Goal: Task Accomplishment & Management: Manage account settings

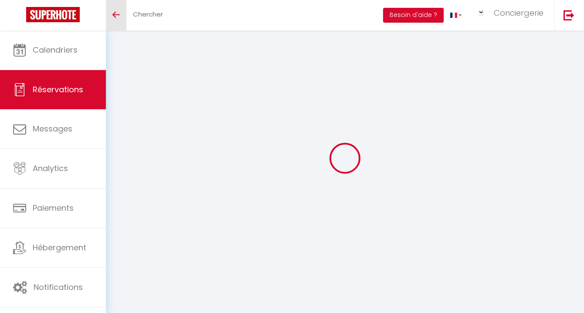
select select "other"
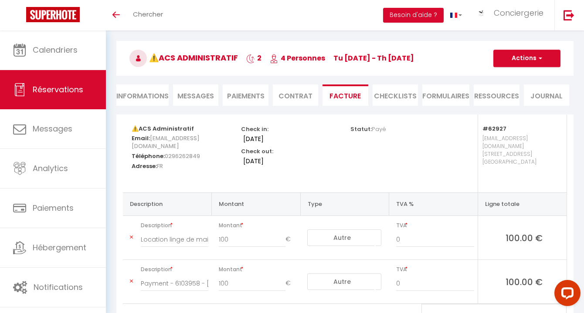
scroll to position [37, 0]
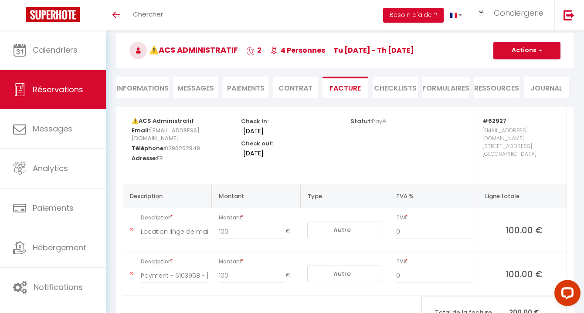
click at [234, 88] on li "Paiements" at bounding box center [245, 87] width 45 height 21
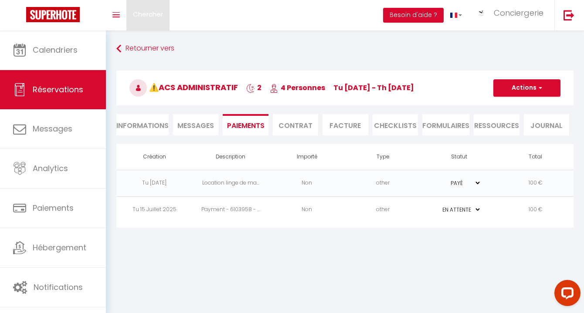
click at [158, 12] on span "Chercher" at bounding box center [148, 14] width 30 height 9
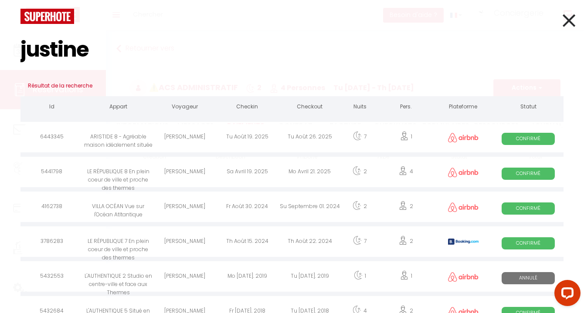
type input "justine"
click at [191, 138] on div "Justine Amandine" at bounding box center [184, 138] width 62 height 28
select select
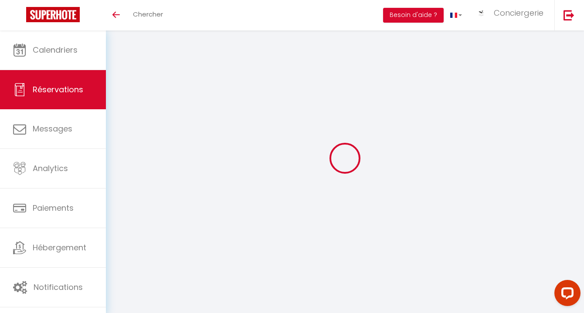
type input "Justine"
type input "Amandine"
type input "dckwkgkco4uuft8lickvf0vrlnwl@reply.superhote.com"
type input "+33646431076"
select select
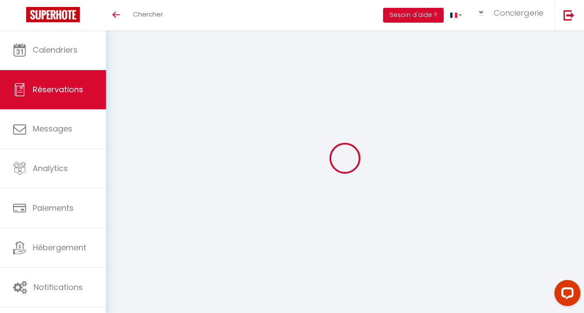
type input "0"
select select "73219"
select select "1"
select select
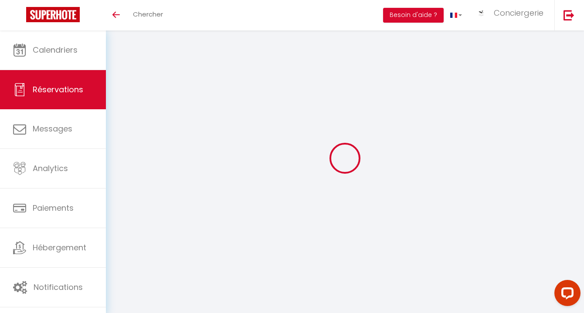
type input "1"
select select "12"
select select
checkbox input "false"
type input "0"
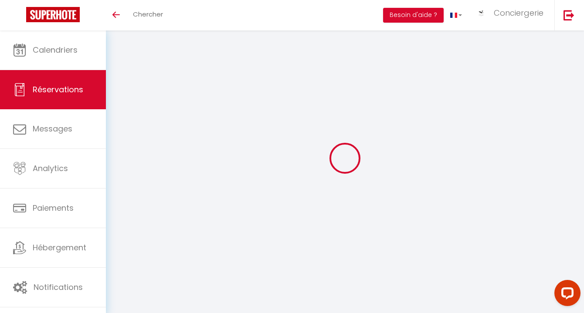
select select "1"
type input "130"
type input "0"
select select
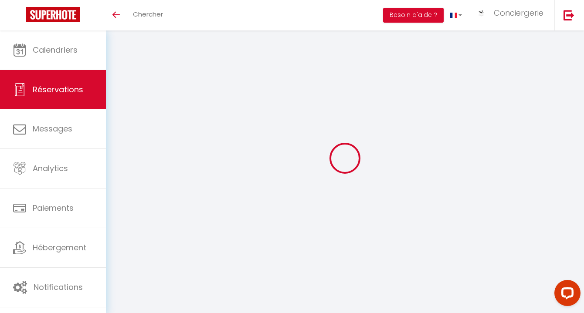
select select
select select "15"
checkbox input "false"
select select
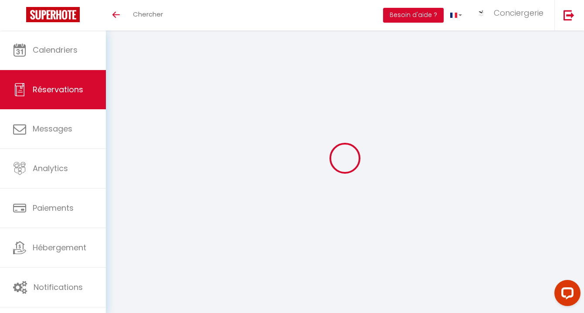
select select
checkbox input "false"
select select
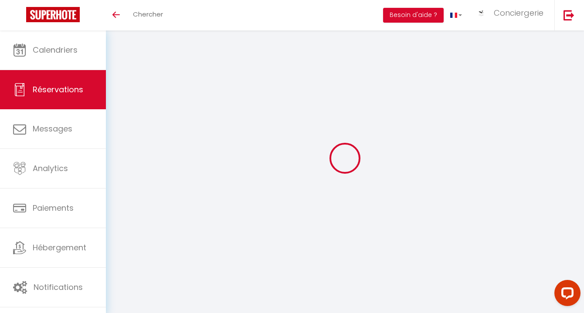
select select
checkbox input "false"
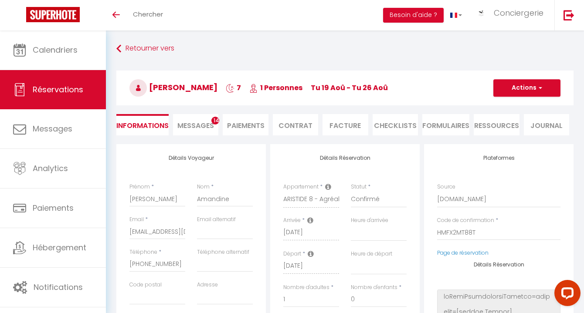
select select
checkbox input "false"
select select
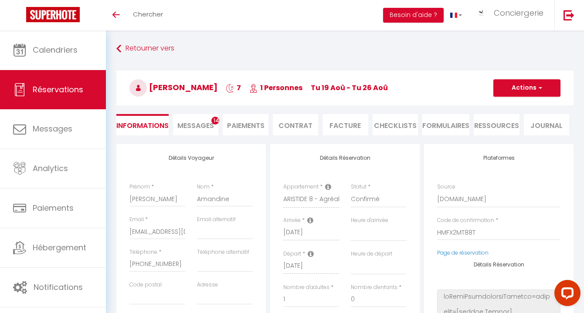
select select
checkbox input "false"
select select
checkbox input "false"
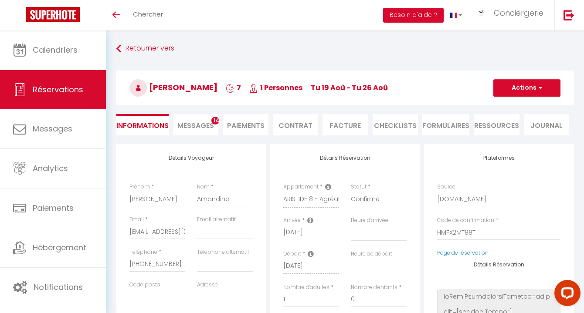
select select
click at [246, 113] on div "Retourner vers Justine Amandine 7 1 Personnes Tu 19 Aoû - Tu 26 Aoû Actions Enr…" at bounding box center [345, 92] width 469 height 103
click at [248, 119] on li "Paiements" at bounding box center [245, 124] width 45 height 21
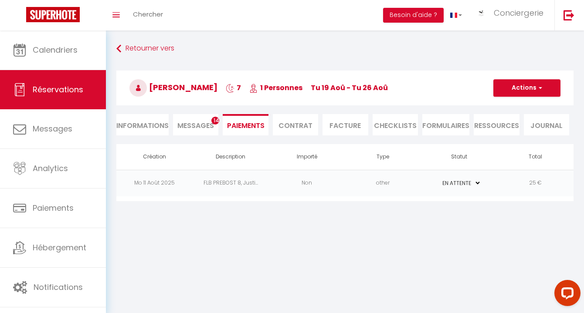
click at [457, 184] on select "PAYÉ EN ATTENTE" at bounding box center [460, 183] width 44 height 8
click at [412, 180] on td "other" at bounding box center [383, 183] width 76 height 27
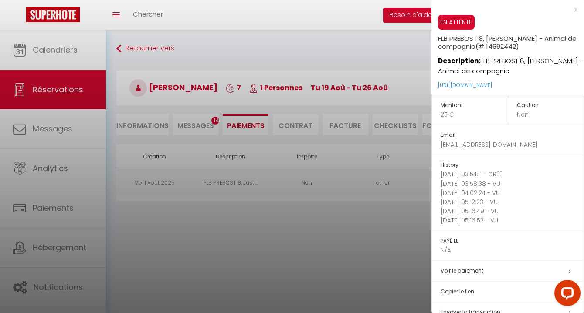
click at [412, 180] on div at bounding box center [292, 156] width 584 height 313
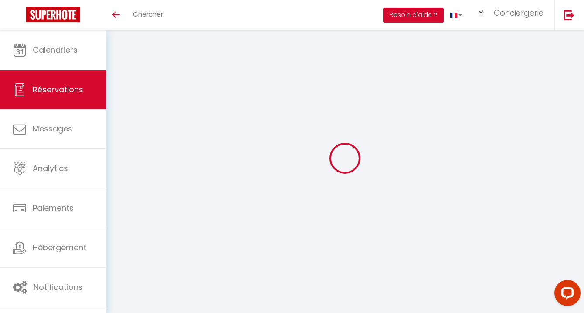
select select "other"
select select
checkbox input "false"
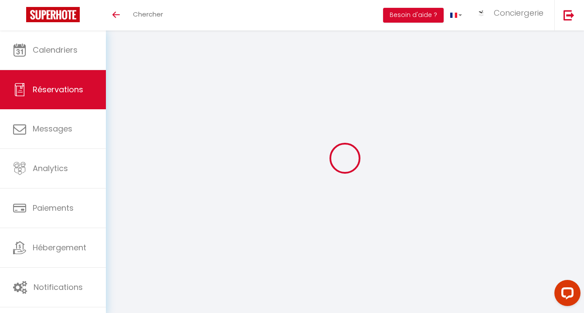
type textarea "** THIS RESERVATION HAS BEEN PRE-PAID ** BOOKING NOTE : Payment charge is EUR 7…"
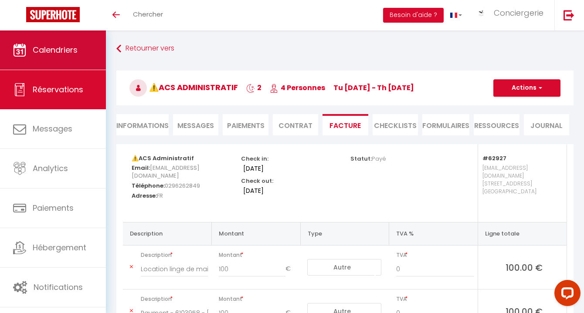
click at [74, 43] on link "Calendriers" at bounding box center [53, 50] width 106 height 39
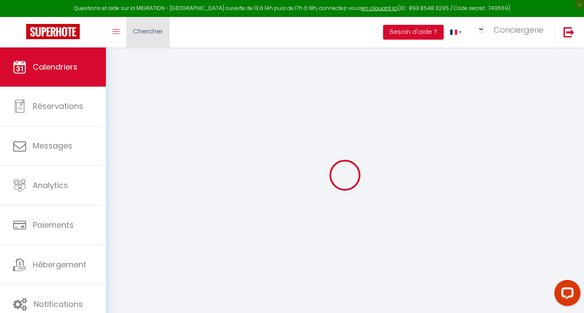
click at [157, 34] on span "Chercher" at bounding box center [148, 31] width 30 height 9
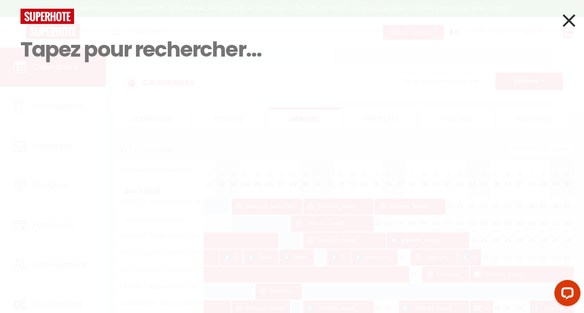
click at [571, 20] on icon at bounding box center [569, 21] width 13 height 22
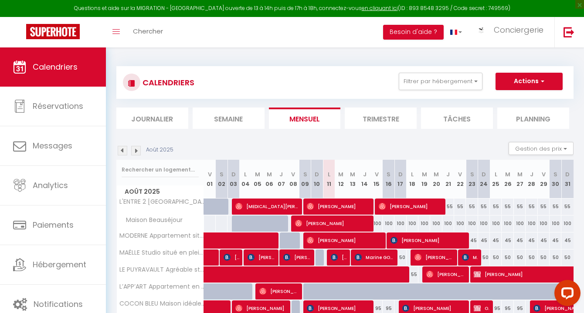
click at [252, 112] on li "Semaine" at bounding box center [229, 118] width 72 height 21
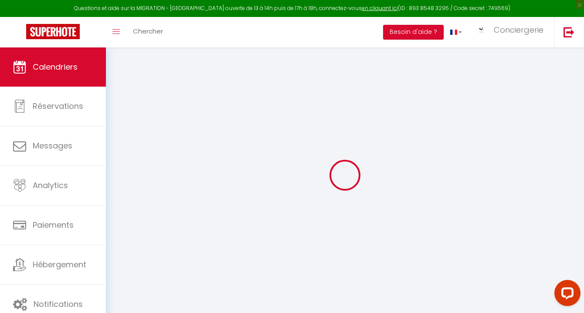
select select
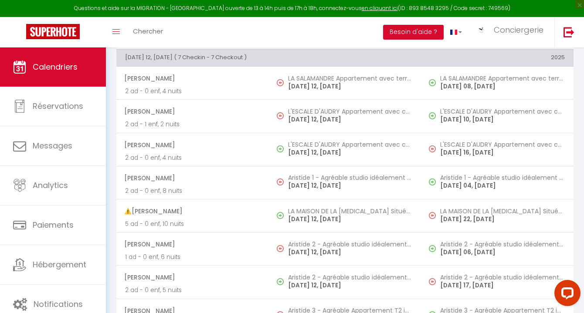
scroll to position [404, 0]
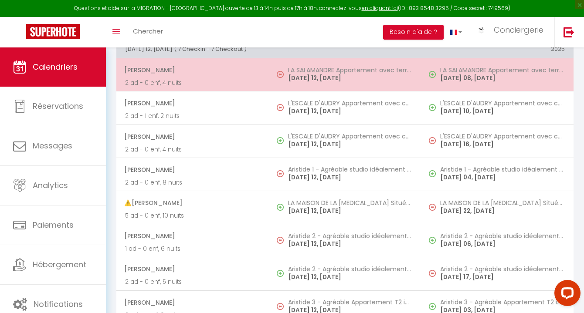
click at [306, 86] on td "LA SALAMANDRE Appartement avec terrasse sur les toits [DATE] 12, [DATE]" at bounding box center [345, 74] width 153 height 33
select select "OK"
select select "KO"
select select "0"
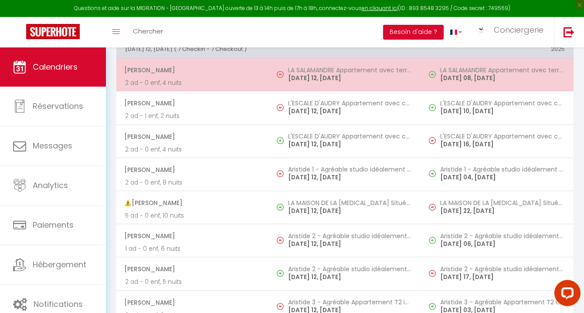
select select "1"
select select
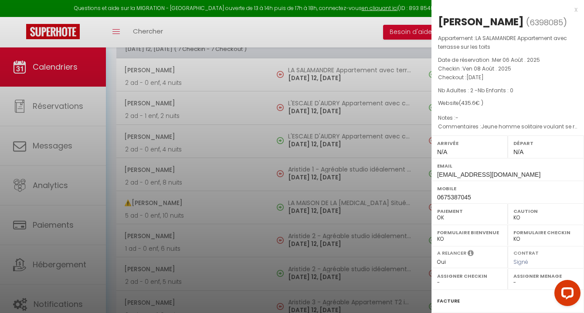
click at [134, 30] on div at bounding box center [292, 156] width 584 height 313
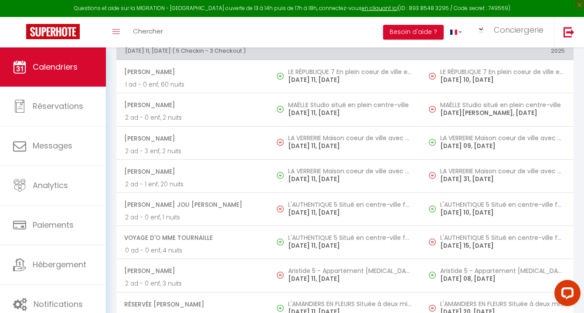
scroll to position [0, 0]
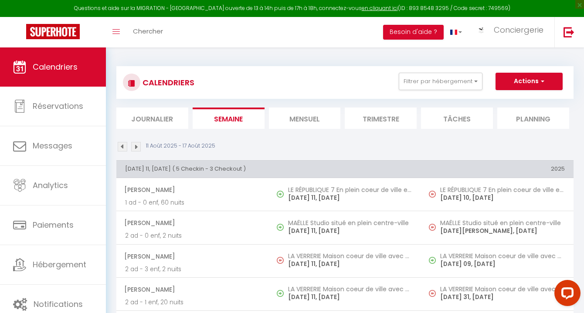
click at [285, 116] on li "Mensuel" at bounding box center [305, 118] width 72 height 21
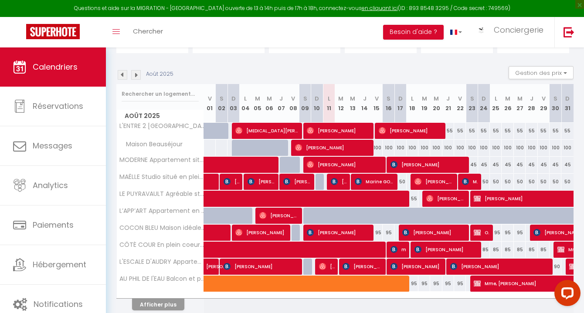
scroll to position [77, 0]
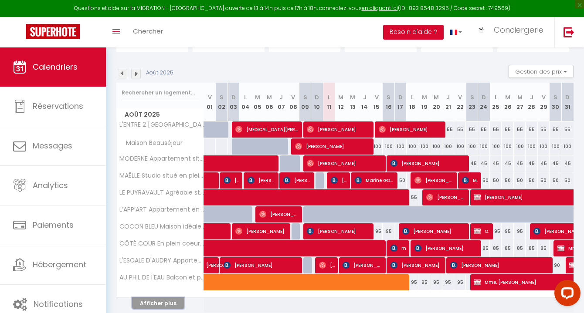
click at [173, 303] on button "Afficher plus" at bounding box center [158, 304] width 52 height 12
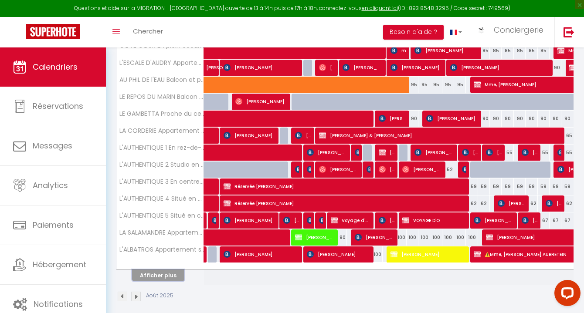
scroll to position [283, 0]
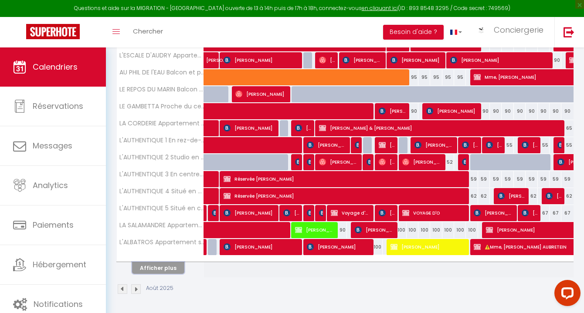
click at [174, 269] on button "Afficher plus" at bounding box center [158, 268] width 52 height 12
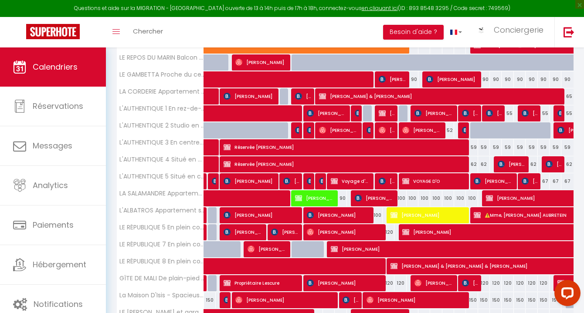
scroll to position [316, 0]
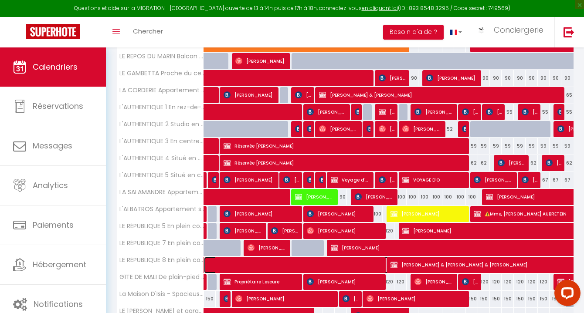
click at [290, 262] on span at bounding box center [362, 265] width 301 height 17
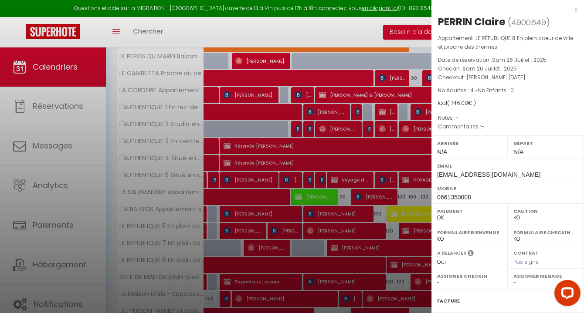
click at [205, 262] on div at bounding box center [292, 156] width 584 height 313
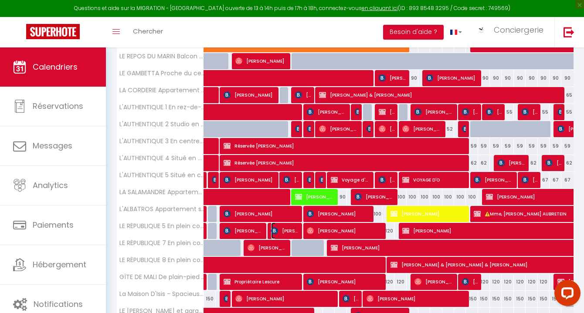
click at [276, 235] on span "[PERSON_NAME]" at bounding box center [284, 231] width 27 height 17
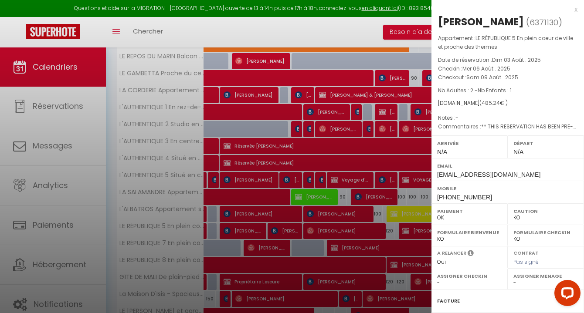
click at [276, 235] on div at bounding box center [292, 156] width 584 height 313
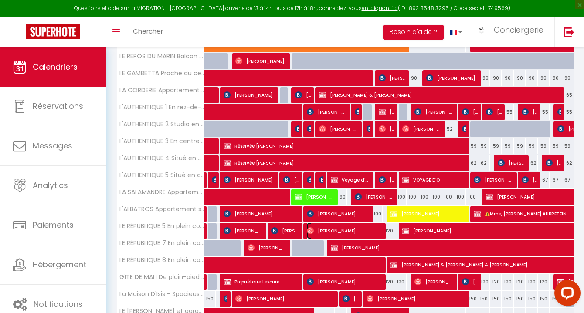
click at [319, 232] on span "[PERSON_NAME]" at bounding box center [344, 231] width 75 height 17
select select "OK"
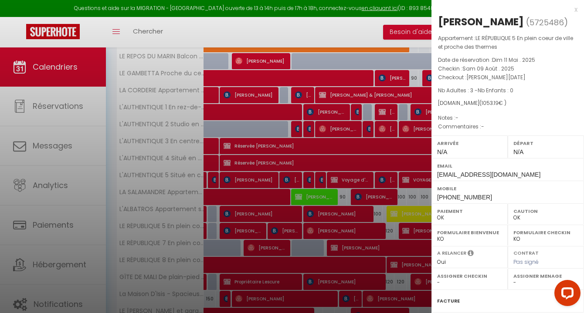
click at [345, 95] on div at bounding box center [292, 156] width 584 height 313
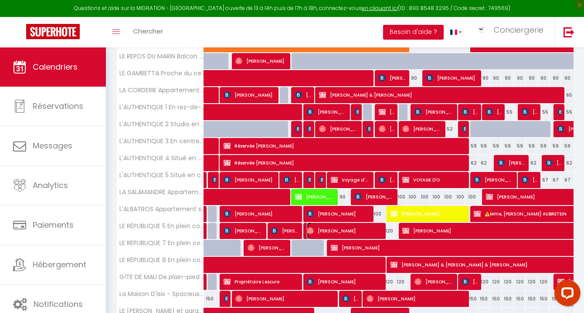
click at [351, 231] on span "[PERSON_NAME]" at bounding box center [344, 231] width 75 height 17
